Goal: Navigation & Orientation: Find specific page/section

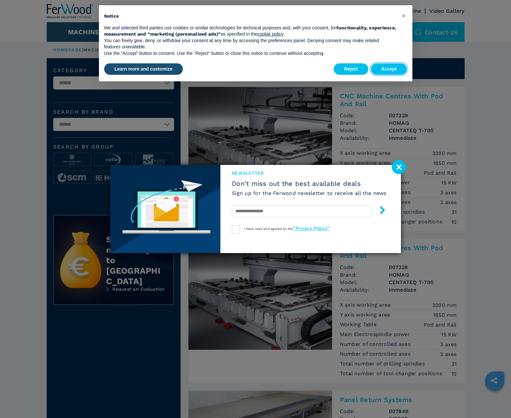
click at [389, 69] on button "Accept" at bounding box center [389, 69] width 36 height 12
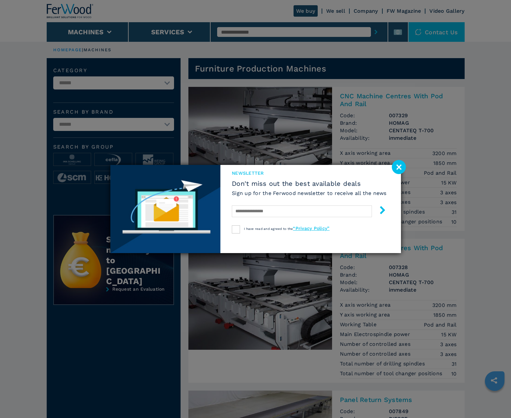
scroll to position [653, 0]
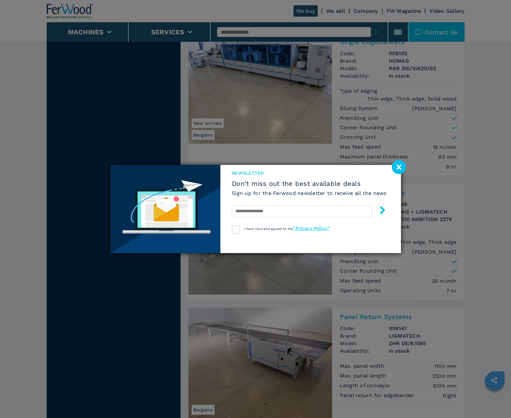
click at [398, 167] on image at bounding box center [399, 167] width 14 height 14
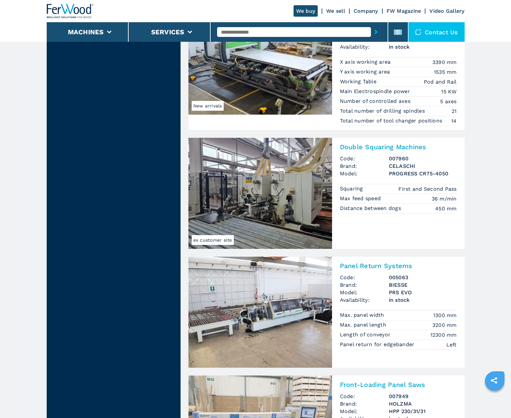
scroll to position [1306, 0]
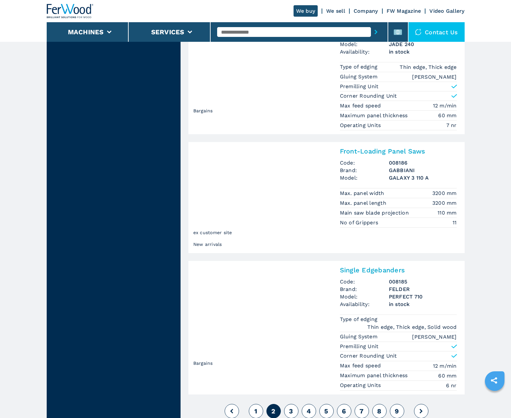
click at [291, 410] on span "3" at bounding box center [291, 411] width 4 height 8
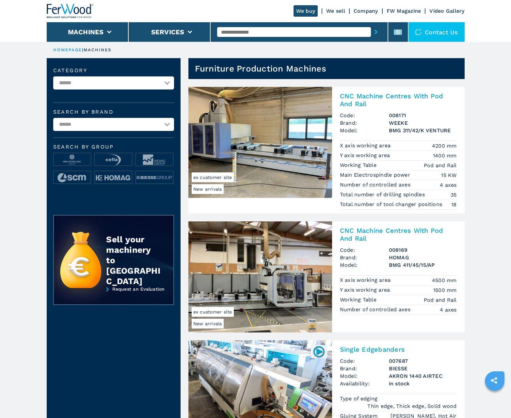
scroll to position [653, 0]
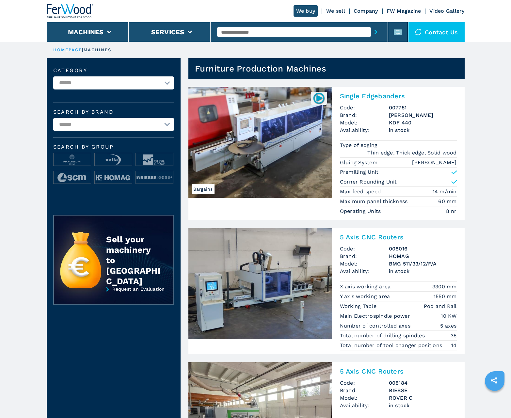
scroll to position [653, 0]
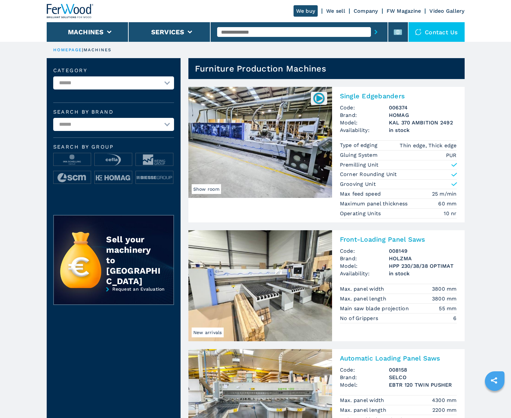
scroll to position [653, 0]
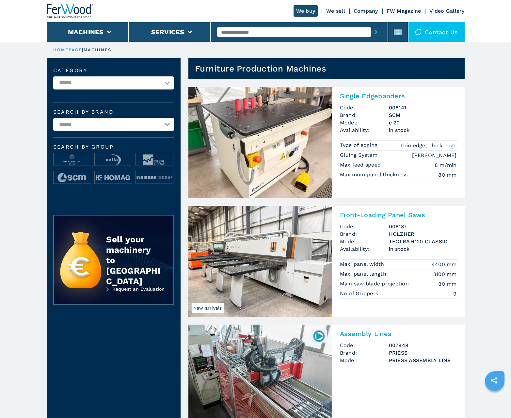
scroll to position [653, 0]
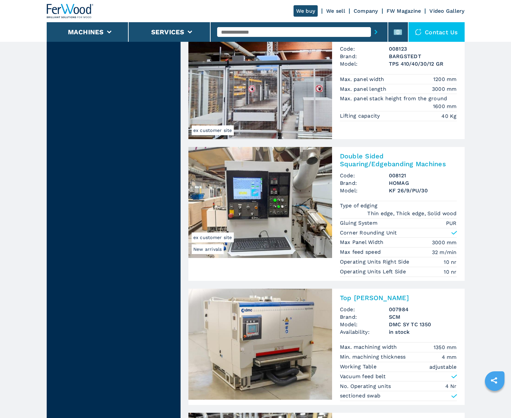
scroll to position [721, 0]
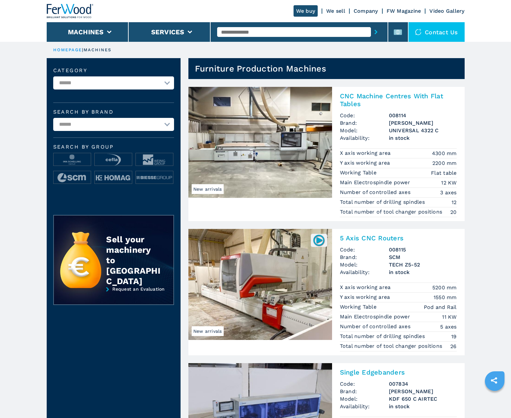
scroll to position [653, 0]
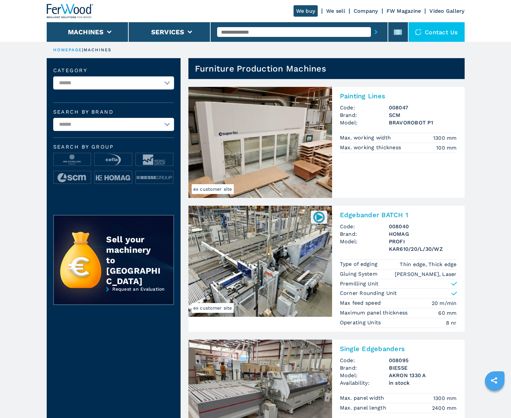
scroll to position [653, 0]
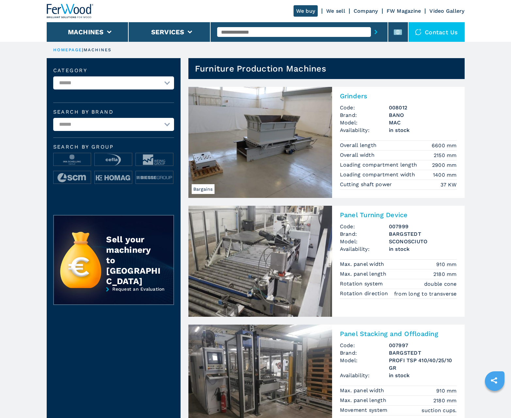
scroll to position [653, 0]
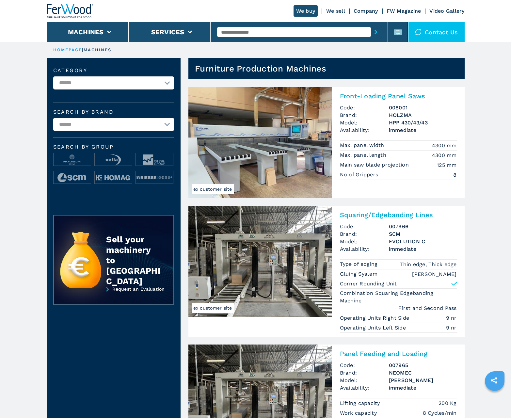
scroll to position [653, 0]
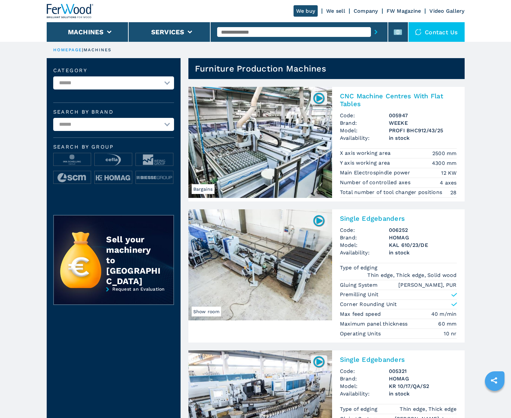
scroll to position [653, 0]
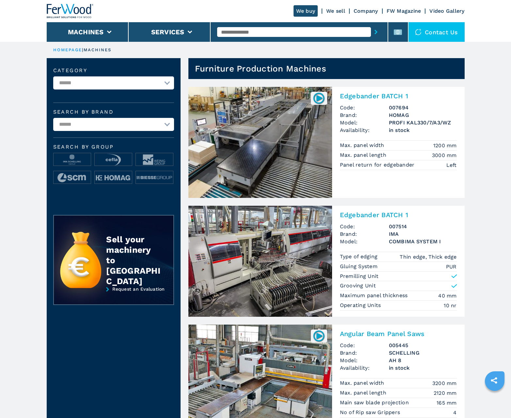
scroll to position [653, 0]
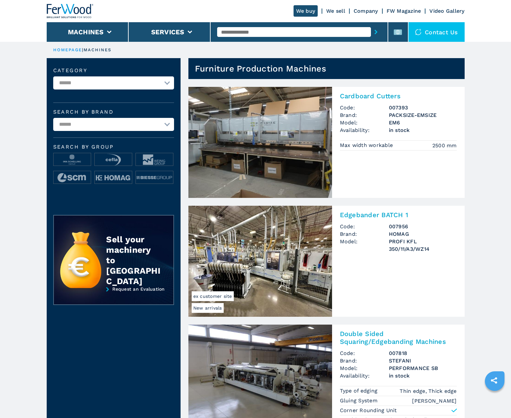
scroll to position [653, 0]
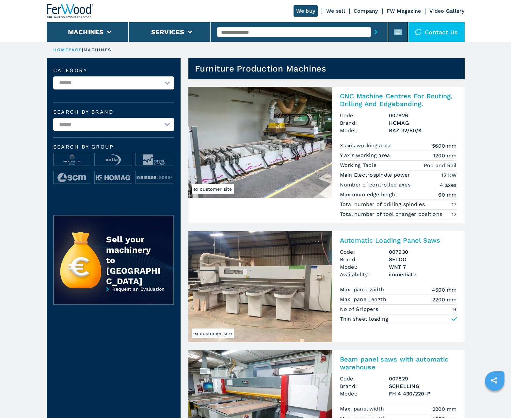
scroll to position [653, 0]
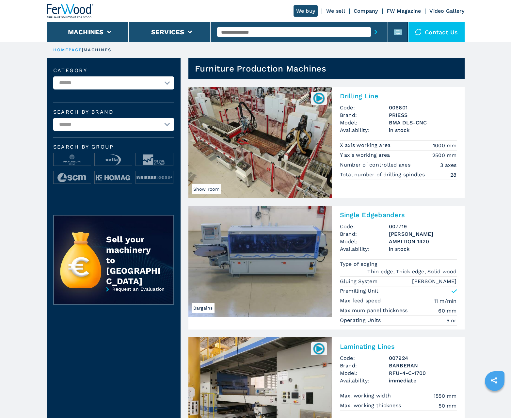
scroll to position [653, 0]
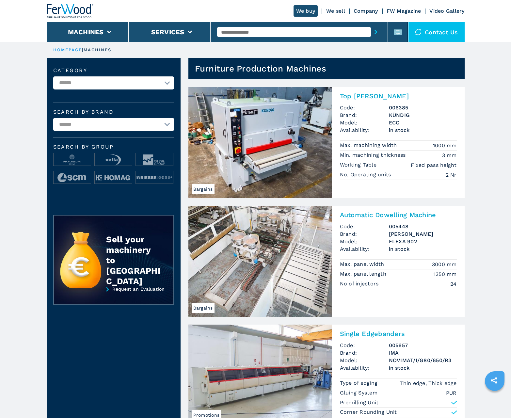
scroll to position [683, 0]
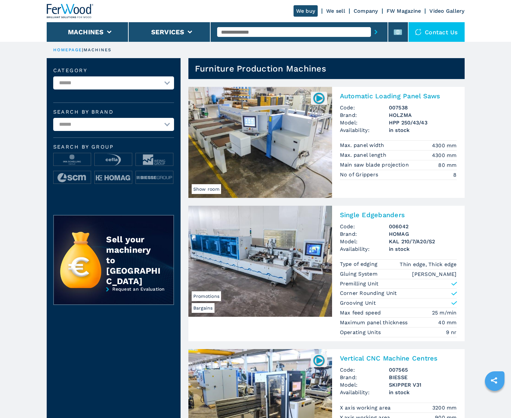
scroll to position [653, 0]
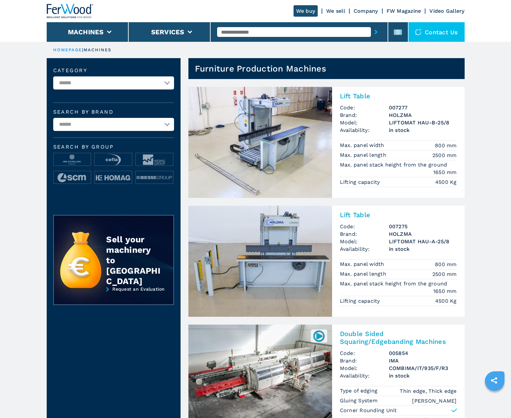
scroll to position [653, 0]
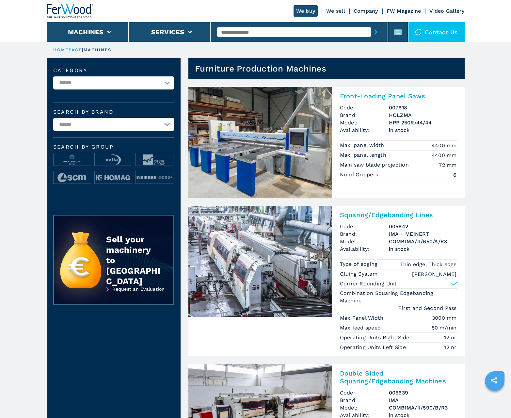
scroll to position [653, 0]
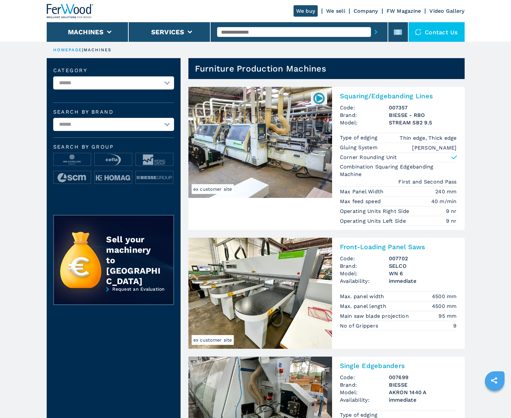
scroll to position [653, 0]
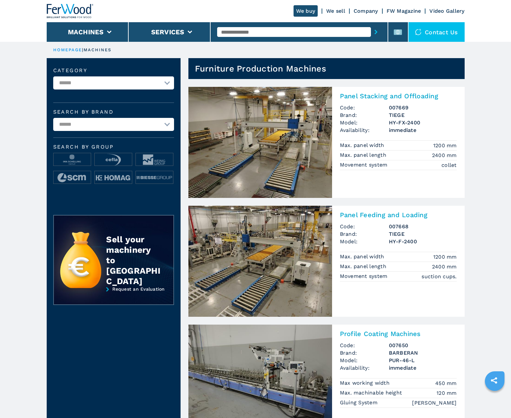
scroll to position [653, 0]
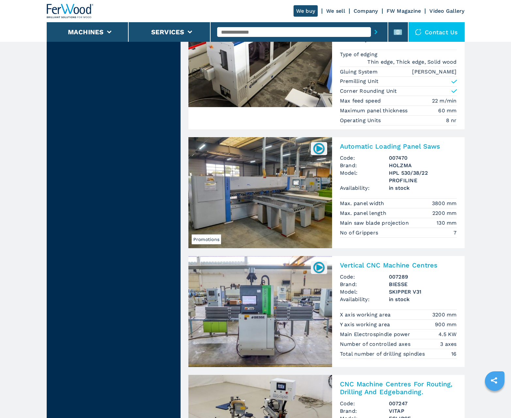
scroll to position [1336, 0]
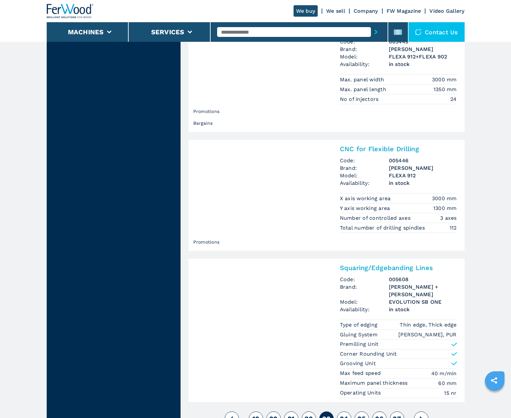
click at [344, 414] on span "24" at bounding box center [344, 418] width 8 height 8
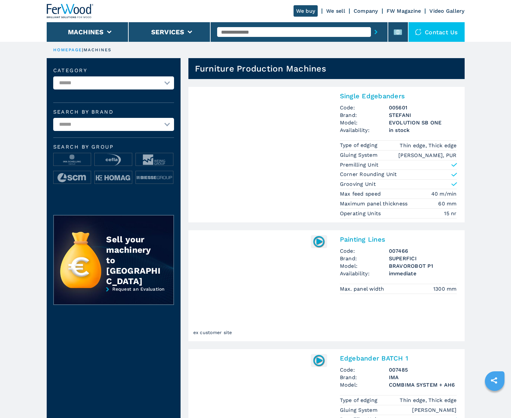
scroll to position [653, 0]
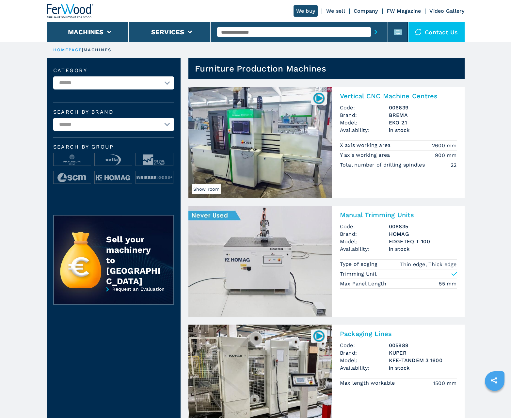
scroll to position [653, 0]
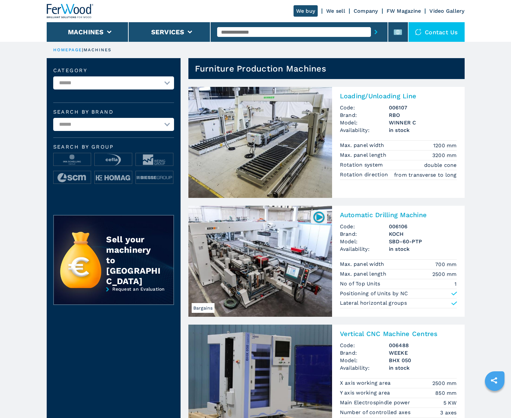
scroll to position [653, 0]
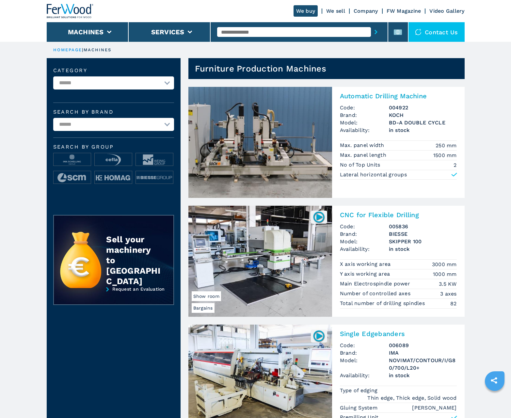
scroll to position [653, 0]
